Goal: Task Accomplishment & Management: Complete application form

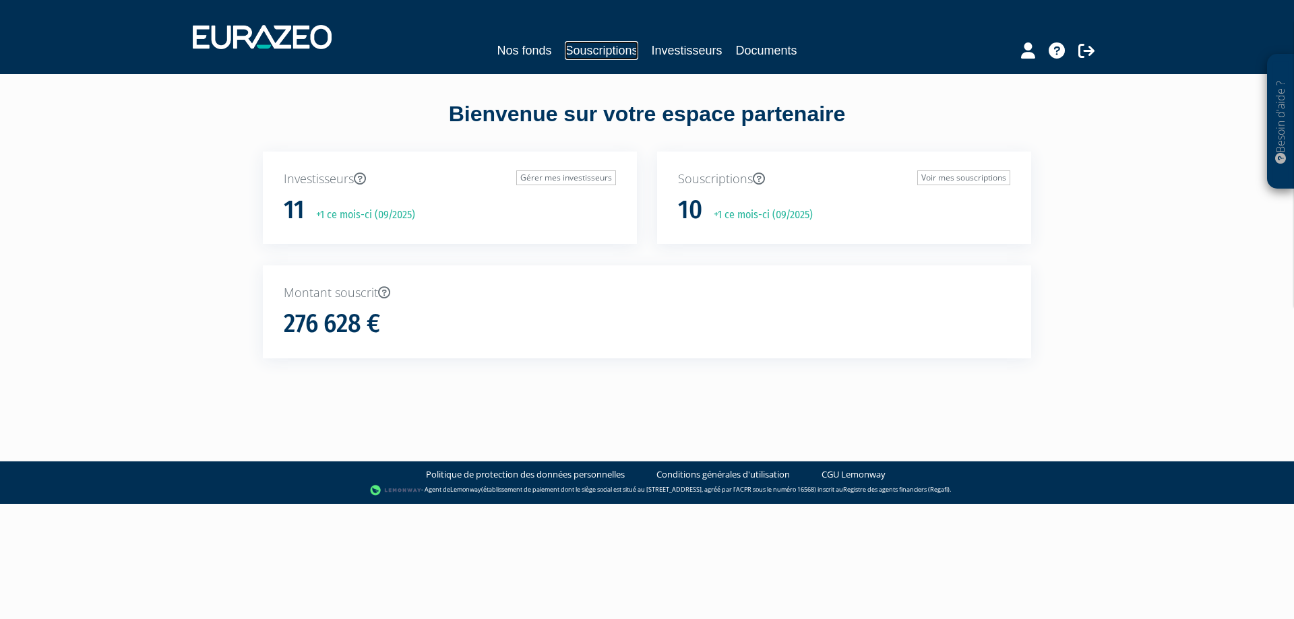
click at [634, 52] on link "Souscriptions" at bounding box center [601, 50] width 73 height 19
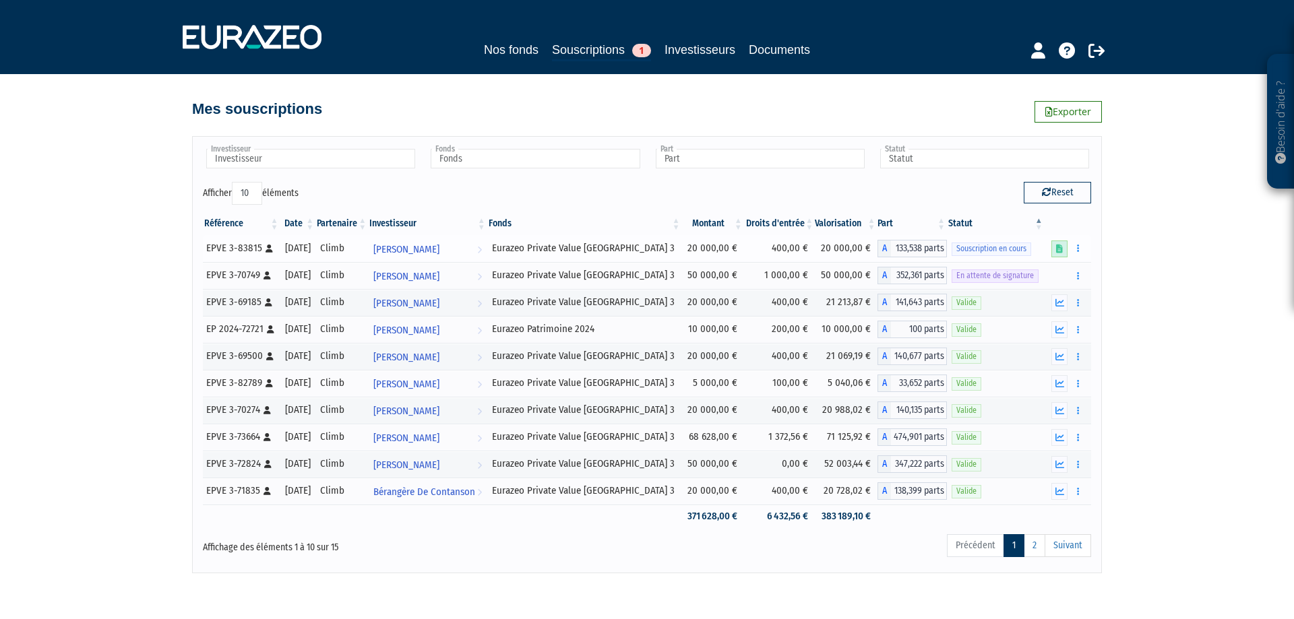
click at [1060, 246] on icon at bounding box center [1059, 249] width 7 height 9
click at [1084, 248] on button "button" at bounding box center [1078, 248] width 16 height 17
click at [1081, 252] on button "button" at bounding box center [1078, 248] width 16 height 17
click at [1008, 247] on span "Souscription en cours" at bounding box center [992, 249] width 80 height 13
click at [1068, 248] on link at bounding box center [1060, 249] width 16 height 17
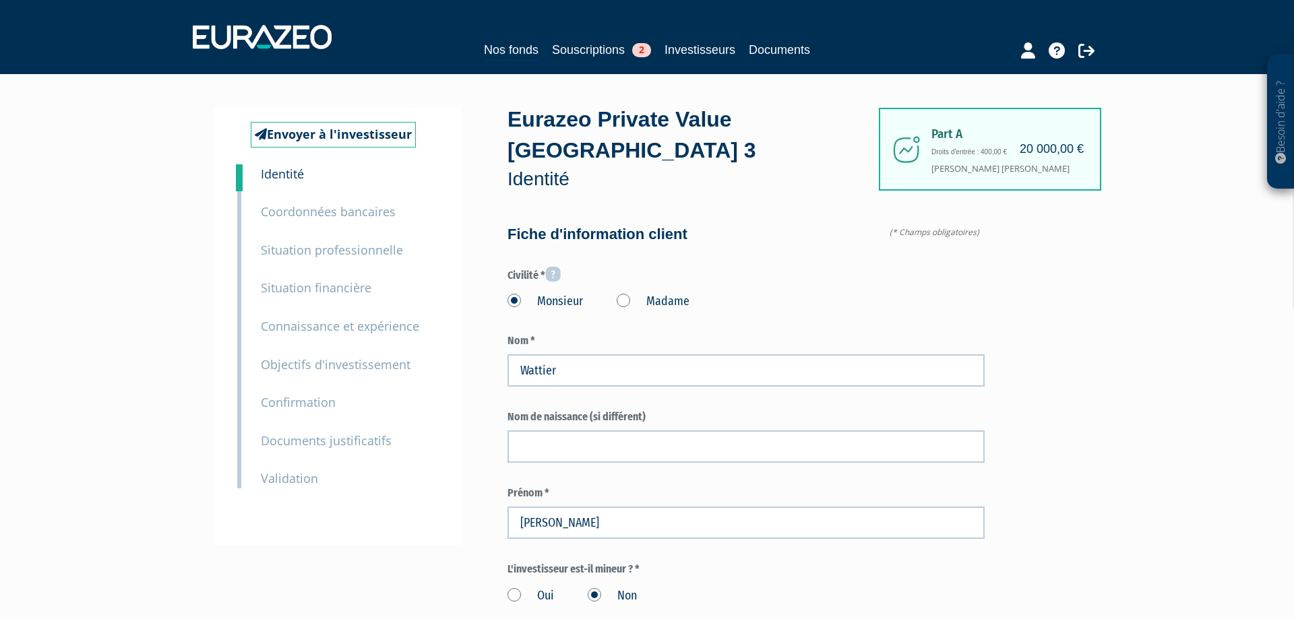
click at [308, 186] on div "2 Coordonnées bancaires" at bounding box center [349, 202] width 197 height 38
click at [307, 207] on small "Coordonnées bancaires" at bounding box center [328, 212] width 135 height 16
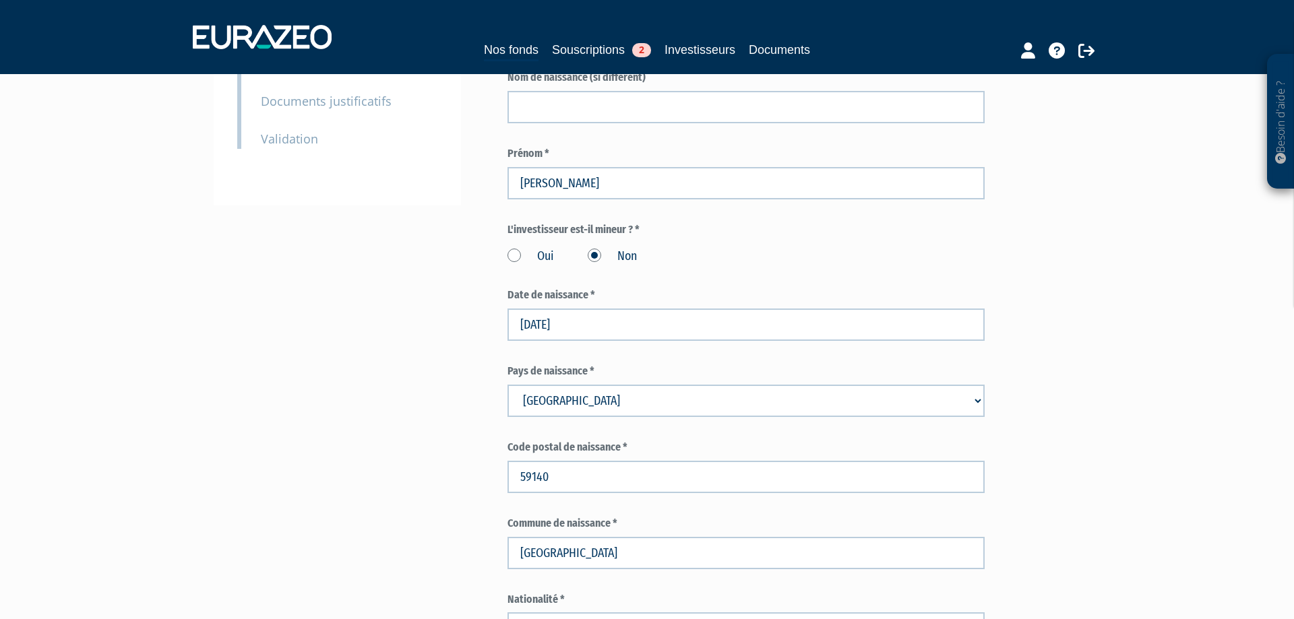
scroll to position [1513, 0]
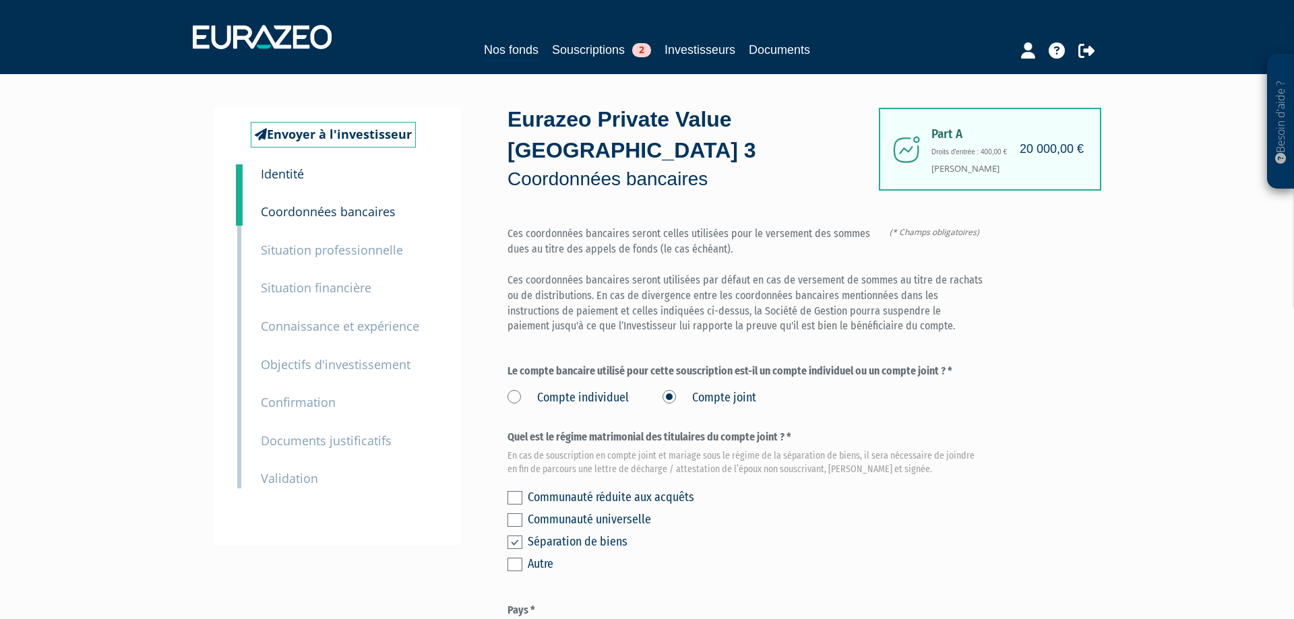
click at [281, 482] on small "Validation" at bounding box center [289, 479] width 57 height 16
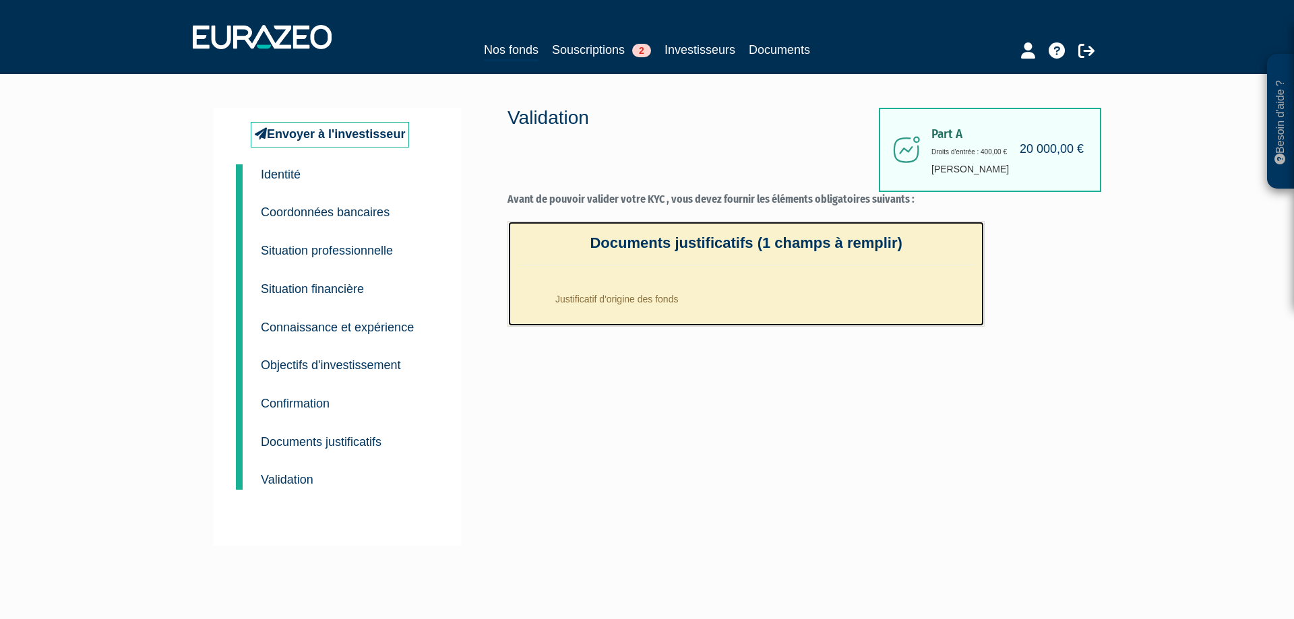
click at [648, 300] on li "Justificatif d'origine des fonds" at bounding box center [759, 296] width 429 height 34
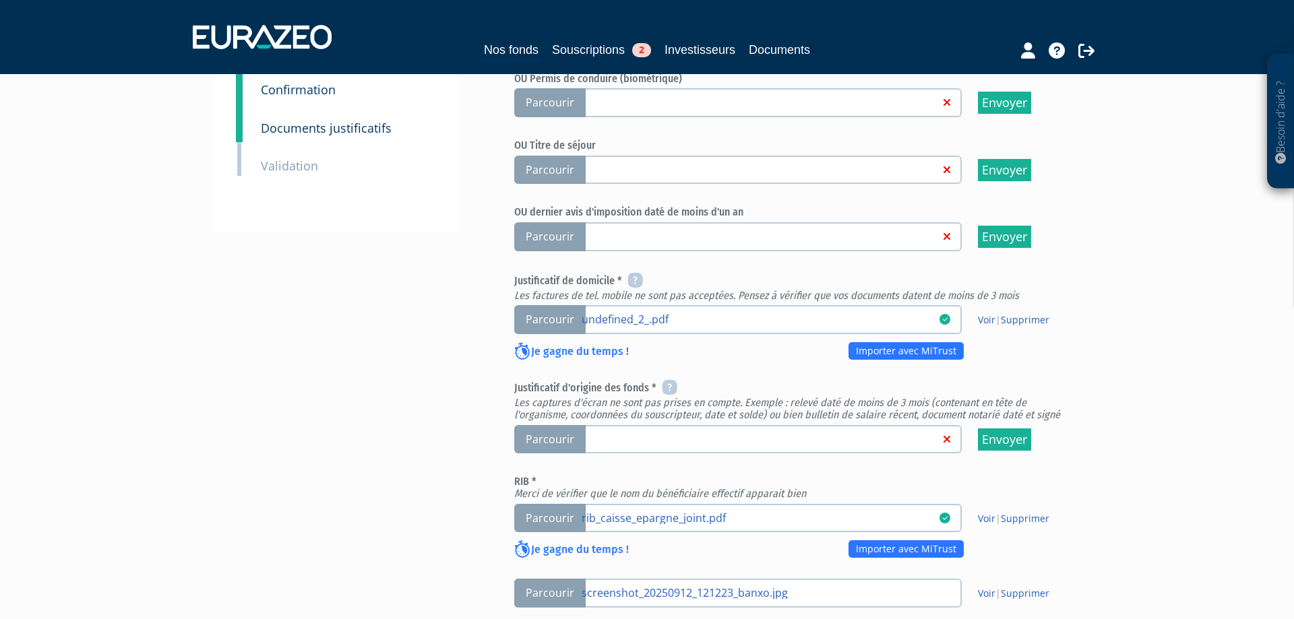
scroll to position [340, 0]
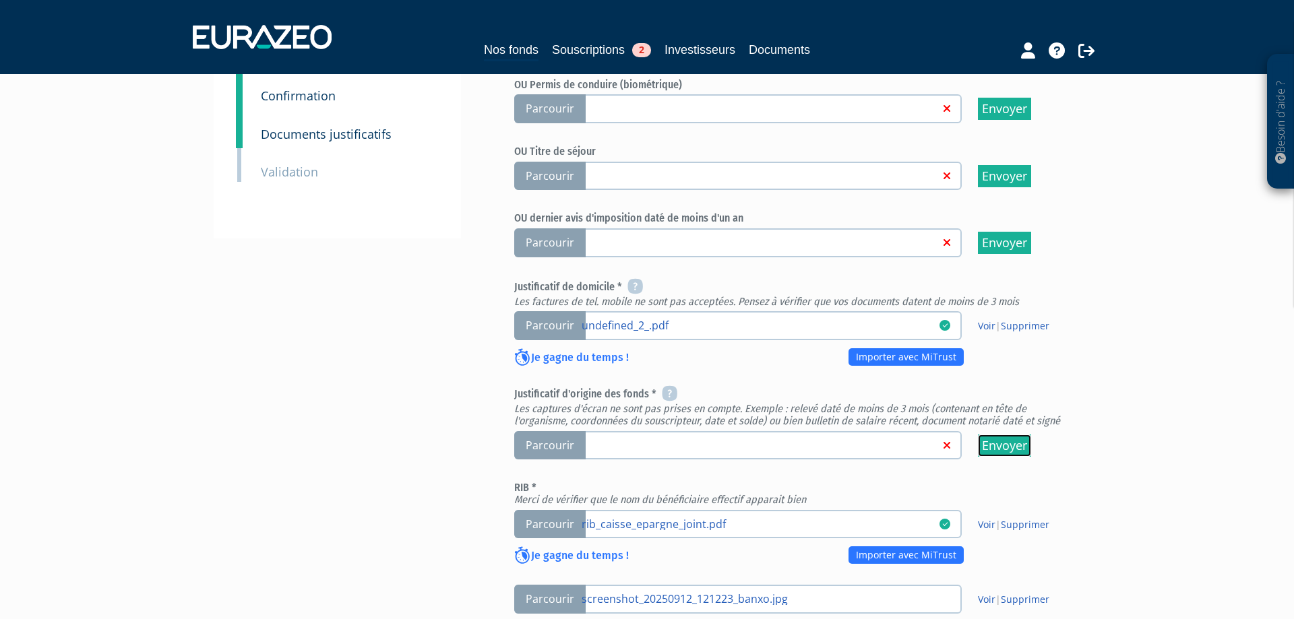
click at [994, 444] on input "Envoyer" at bounding box center [1004, 446] width 53 height 22
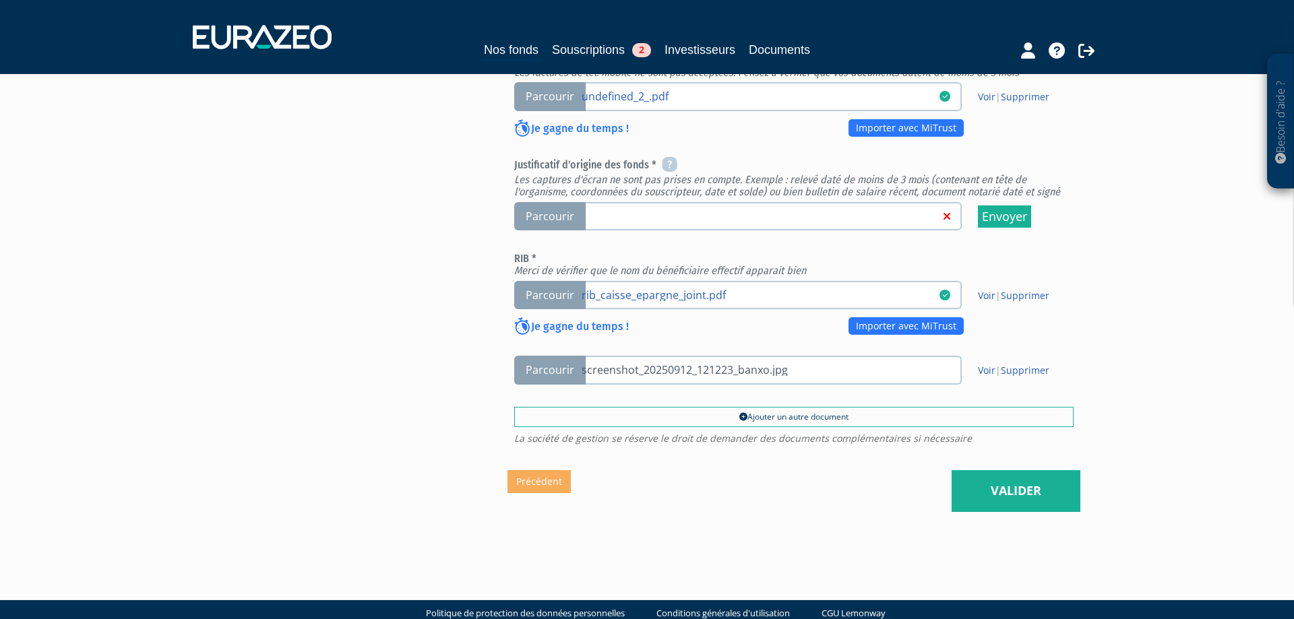
scroll to position [593, 0]
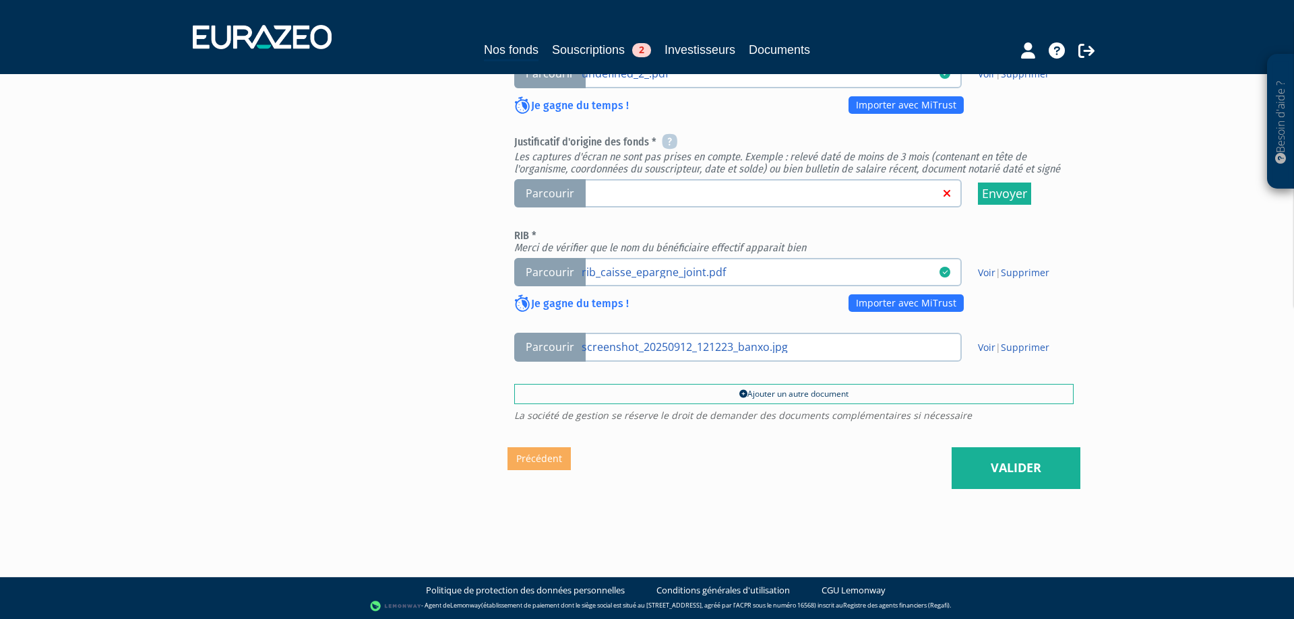
click at [549, 190] on span "Parcourir" at bounding box center [549, 193] width 71 height 29
click at [0, 0] on input "Parcourir" at bounding box center [0, 0] width 0 height 0
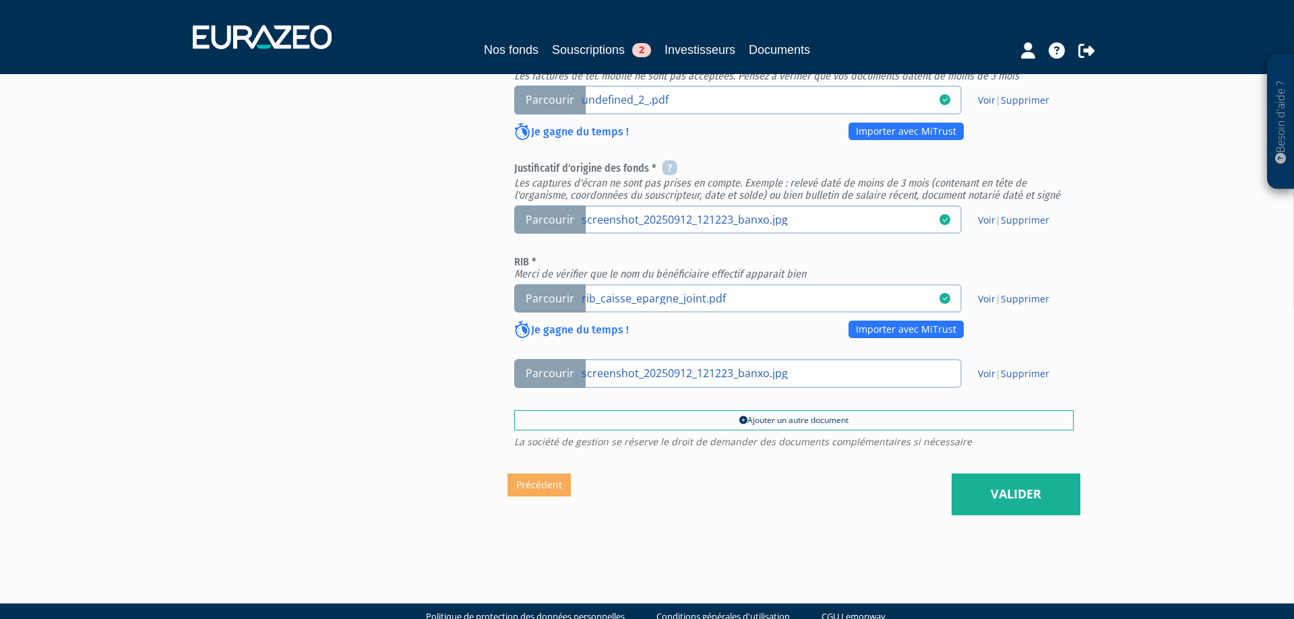
scroll to position [593, 0]
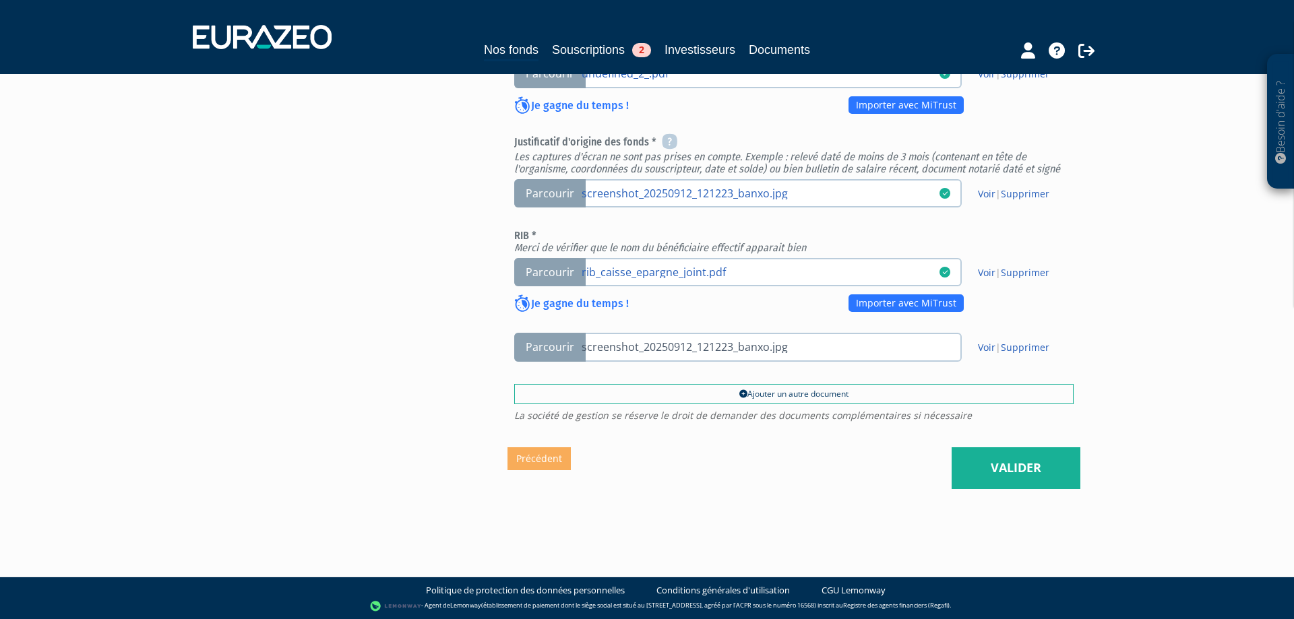
click at [740, 351] on link "screenshot_20250912_121223_banxo.jpg" at bounding box center [761, 346] width 358 height 13
click at [0, 0] on input "Parcourir screenshot_20250912_121223_banxo.jpg" at bounding box center [0, 0] width 0 height 0
click at [1014, 466] on link "Valider" at bounding box center [1016, 469] width 129 height 42
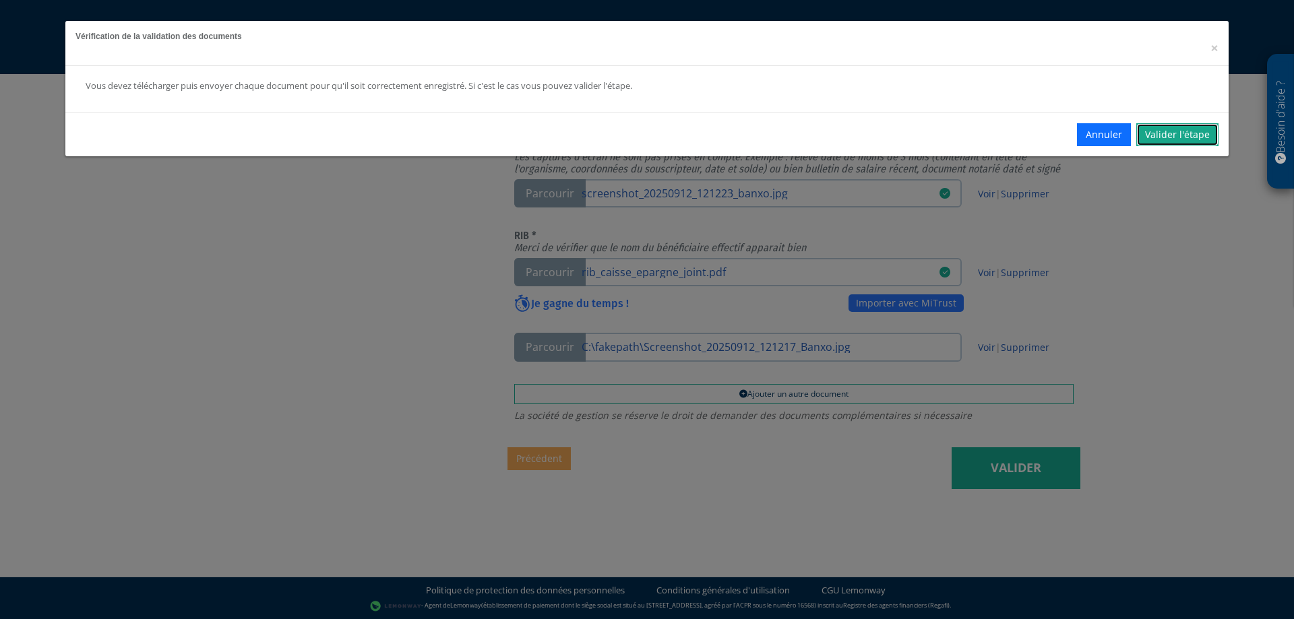
click at [1153, 140] on link "Valider l'étape" at bounding box center [1178, 134] width 82 height 23
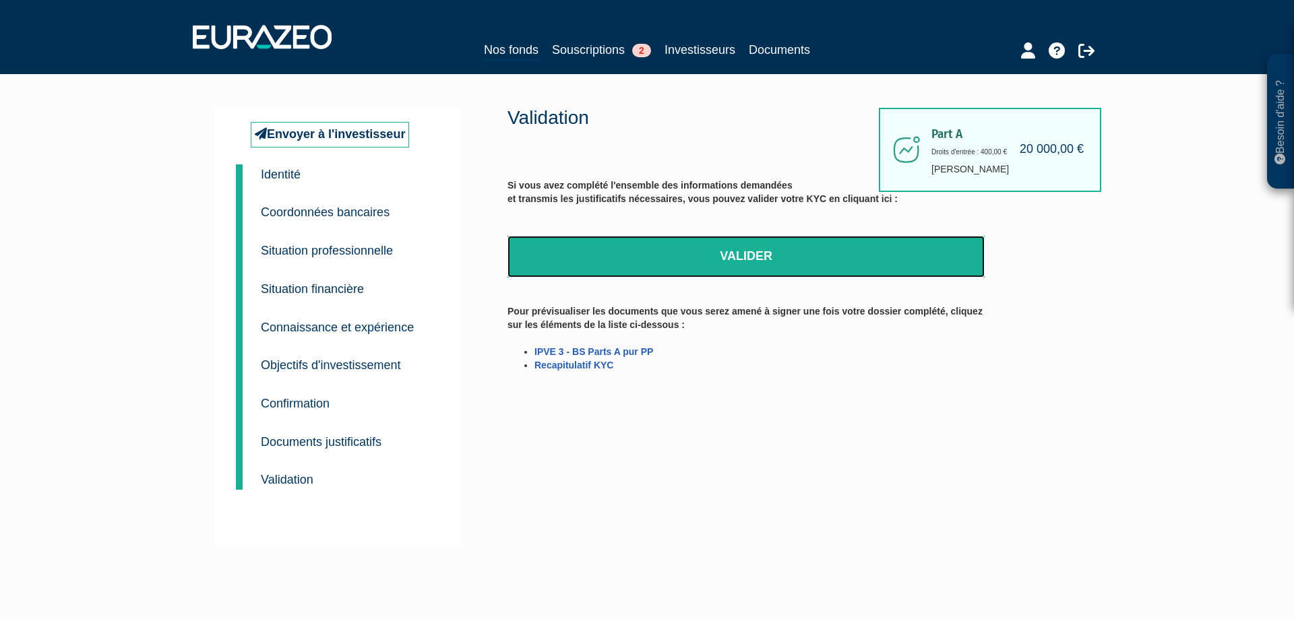
click at [686, 254] on link "Valider" at bounding box center [746, 257] width 477 height 42
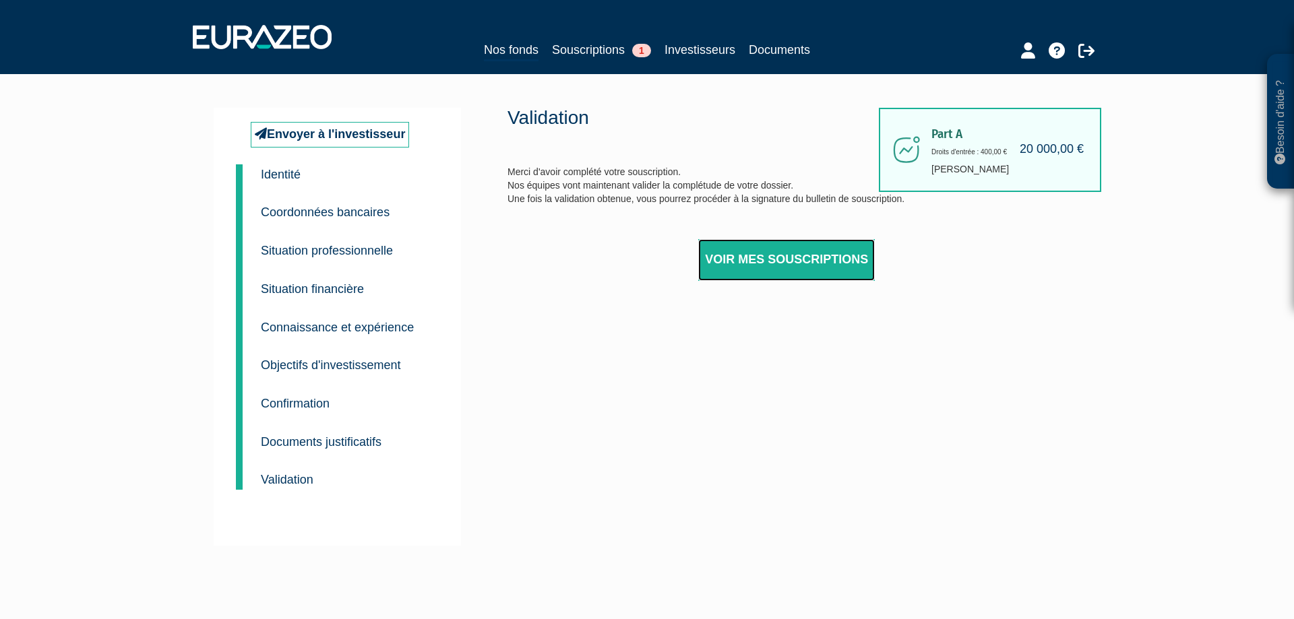
click at [757, 260] on link "Voir mes souscriptions" at bounding box center [786, 260] width 177 height 42
